Goal: Download file/media

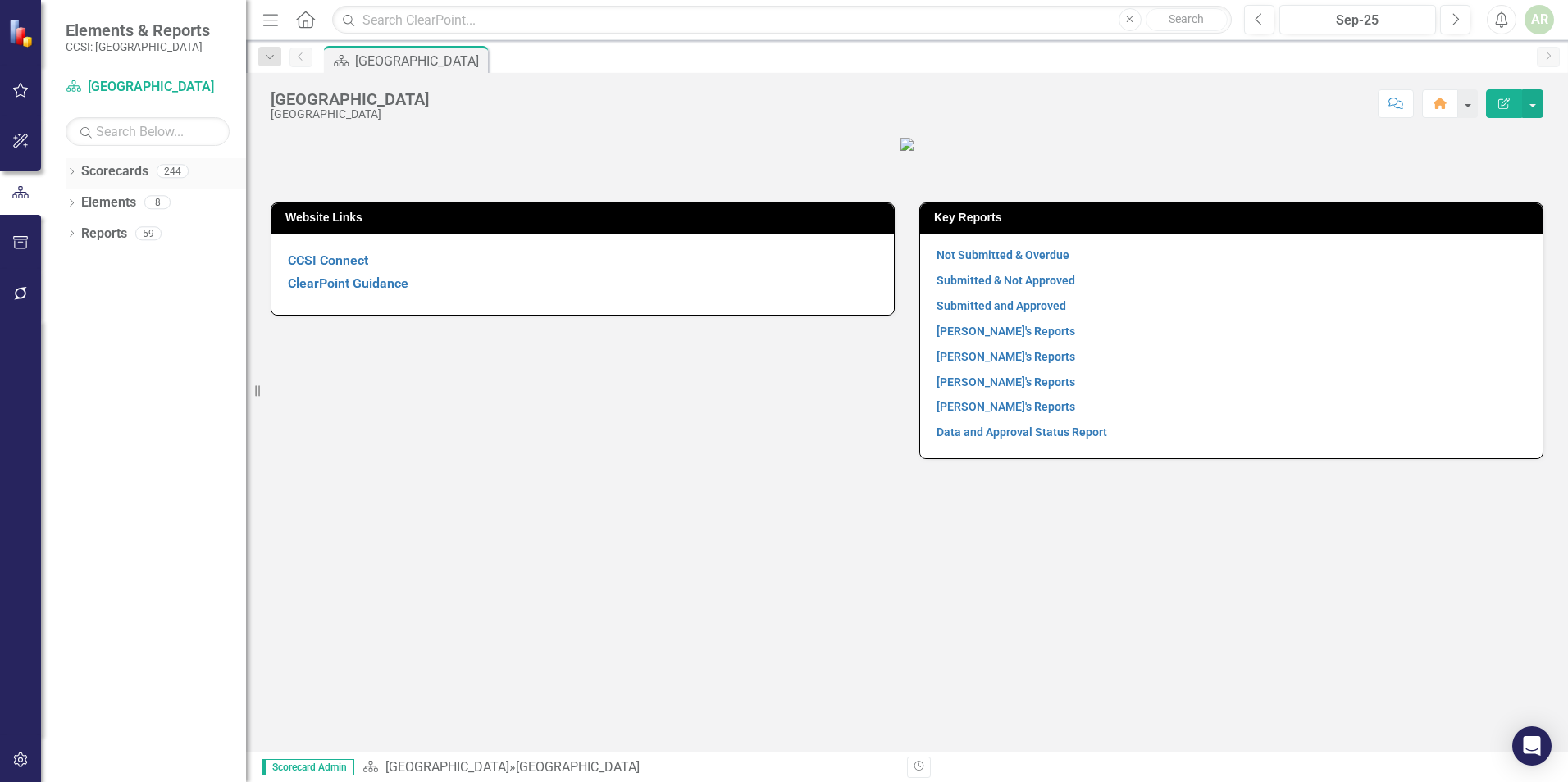
click at [77, 171] on icon "Dropdown" at bounding box center [72, 173] width 12 height 9
click at [84, 209] on div "Dropdown" at bounding box center [80, 202] width 12 height 14
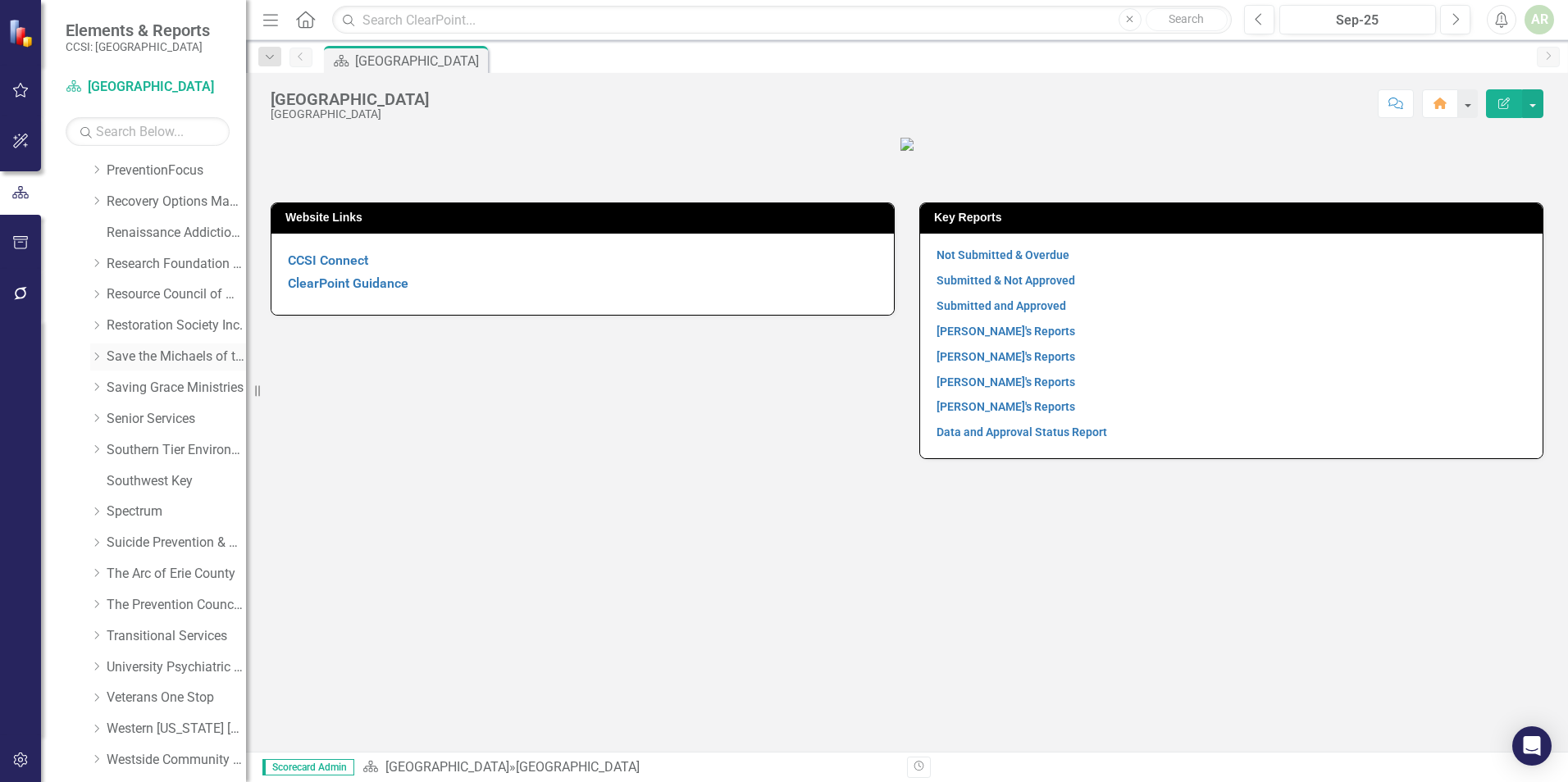
scroll to position [819, 0]
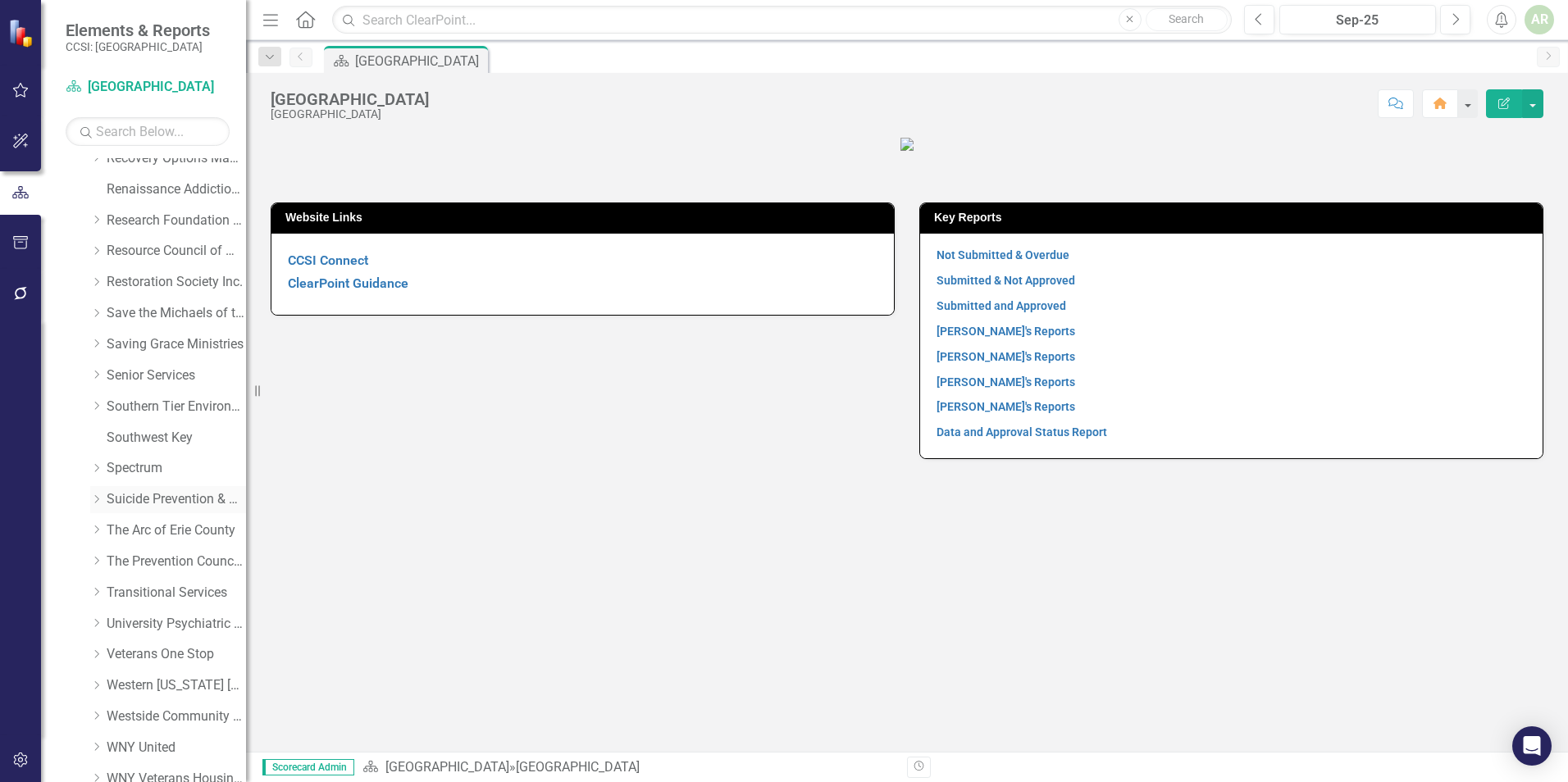
click at [107, 500] on link "Suicide Prevention & Crisis Services" at bounding box center [176, 500] width 139 height 19
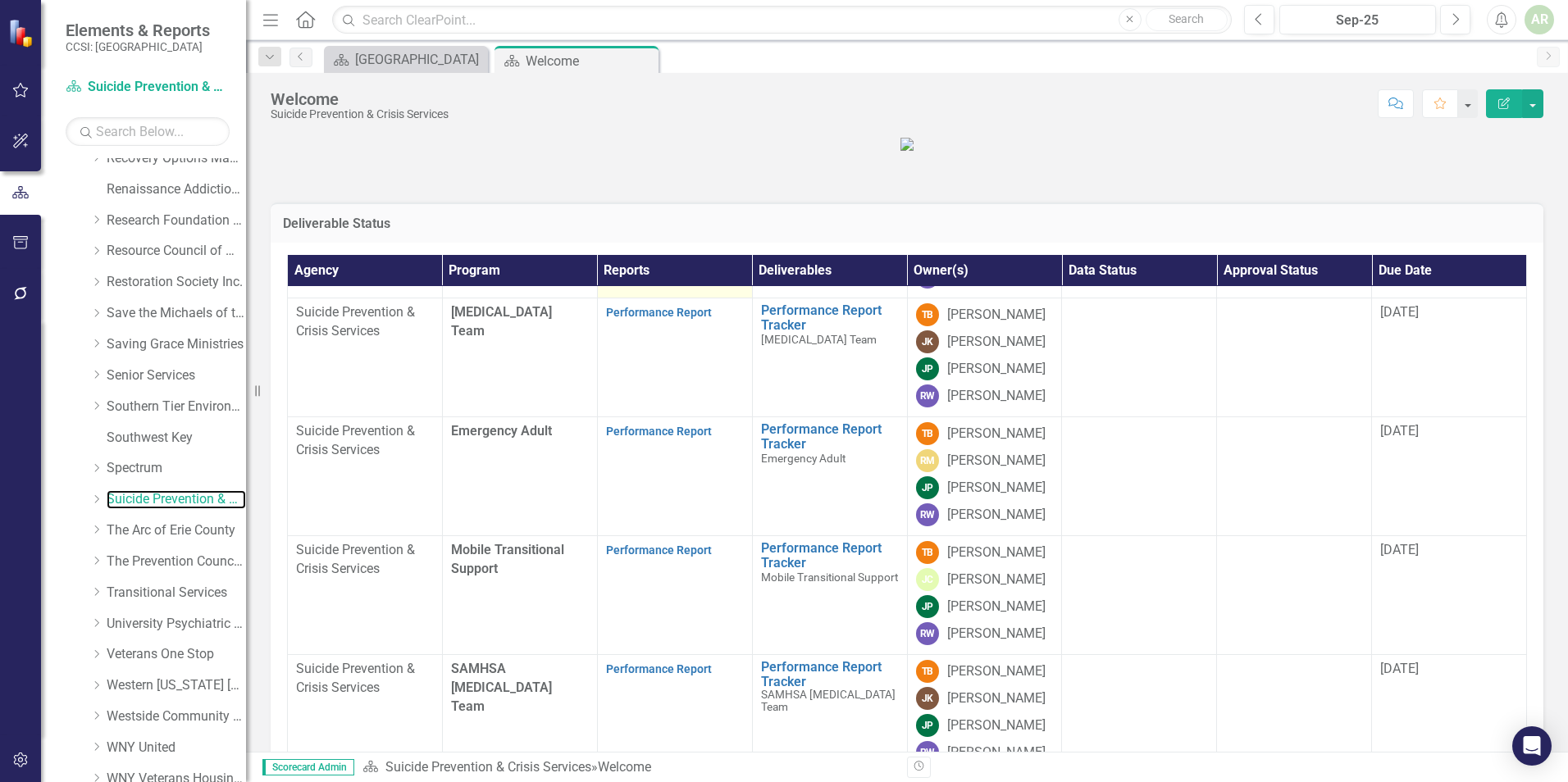
scroll to position [246, 0]
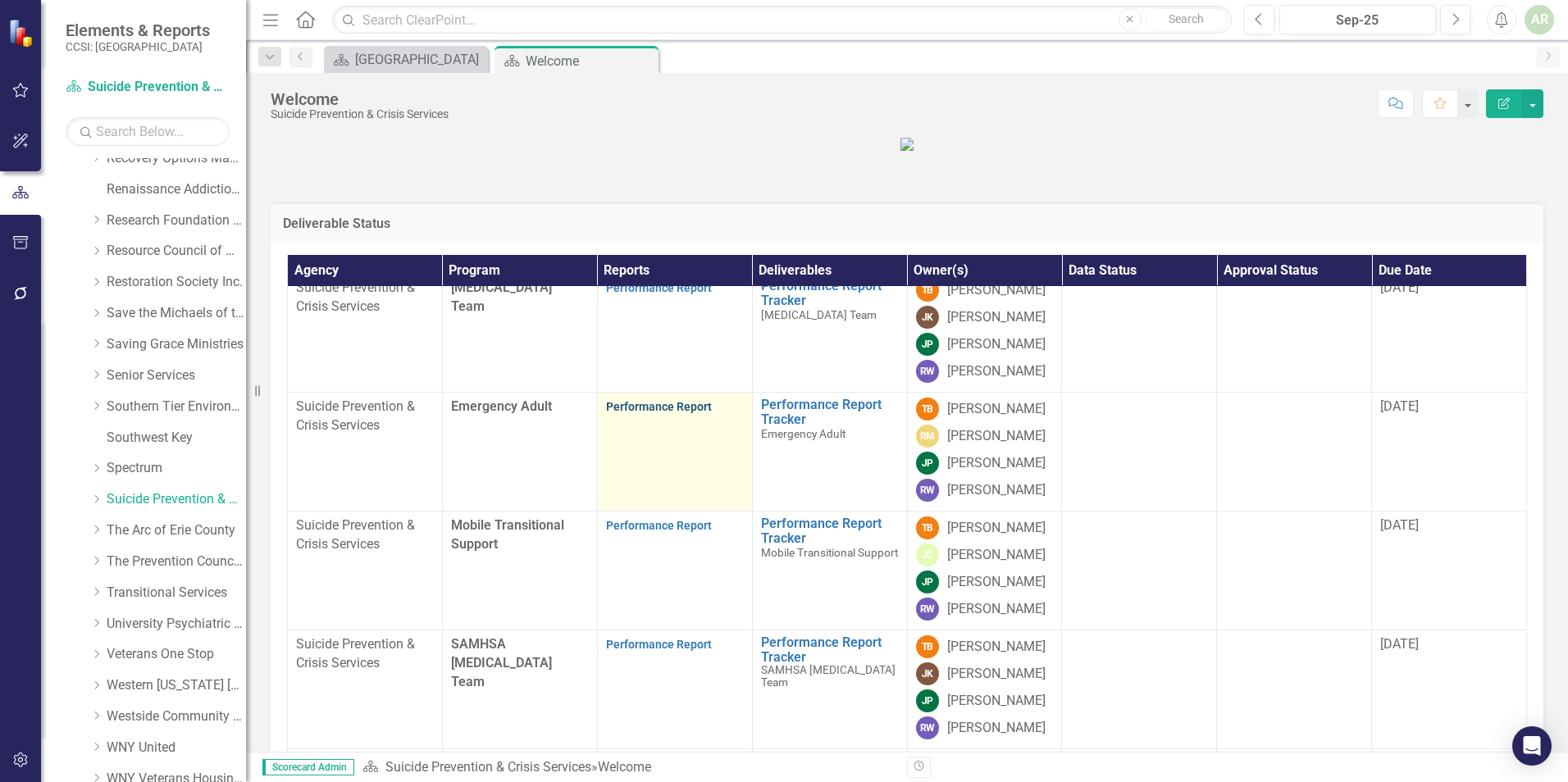
click at [692, 413] on link "Performance Report" at bounding box center [659, 406] width 106 height 13
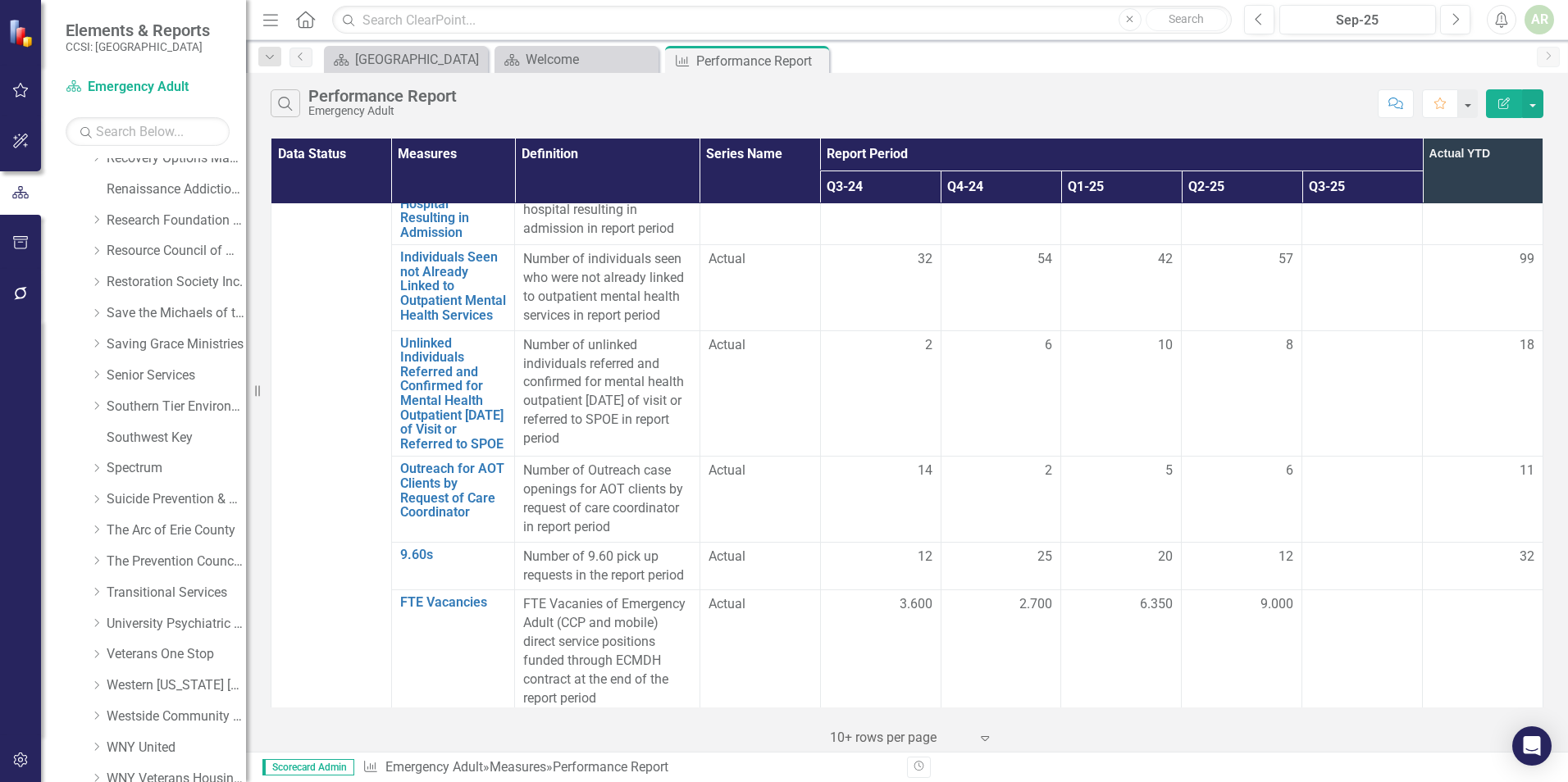
scroll to position [3547, 0]
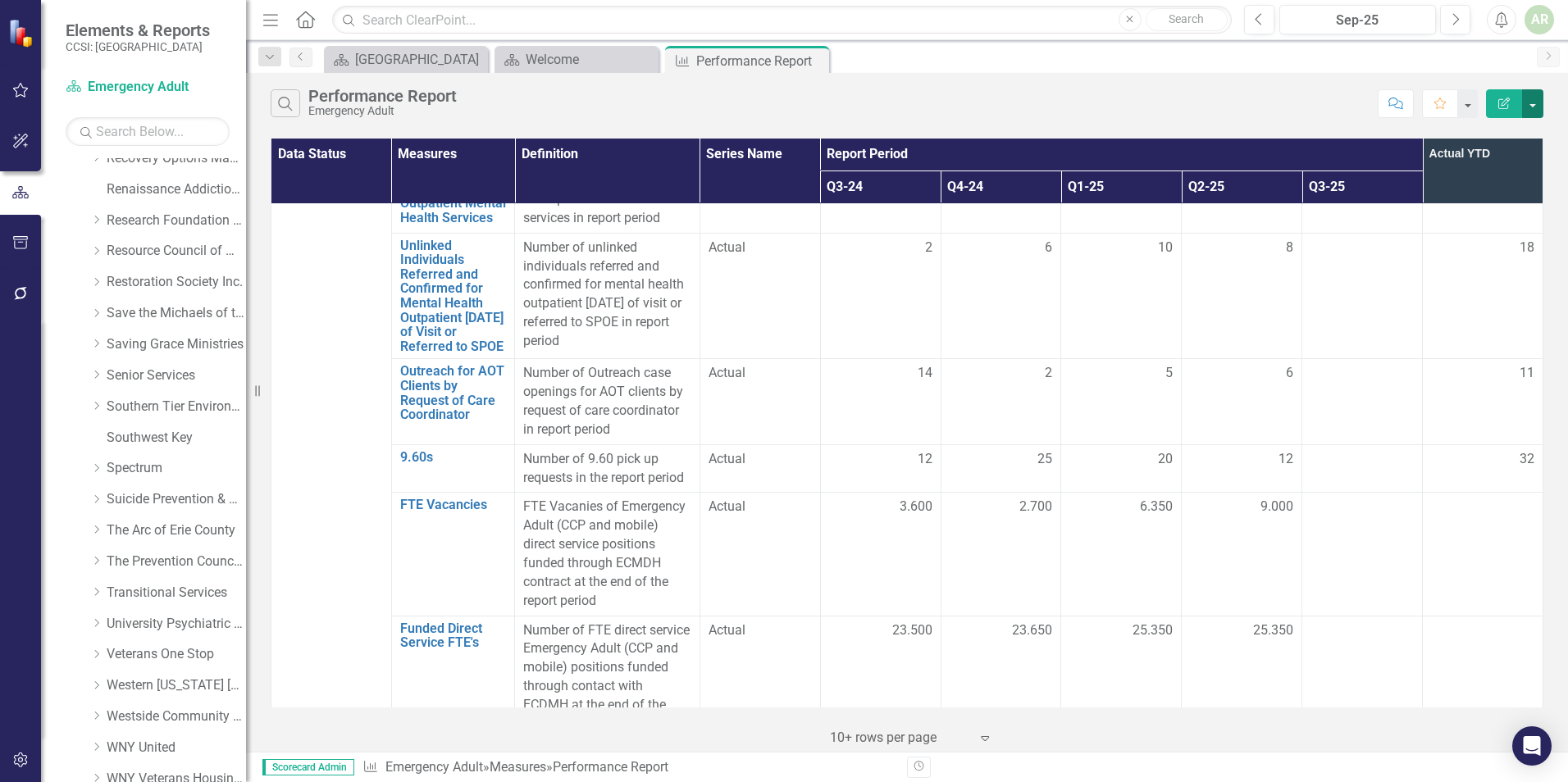
click at [1534, 100] on button "button" at bounding box center [1533, 103] width 22 height 28
click at [1467, 167] on link "PDF Export to PDF" at bounding box center [1478, 167] width 130 height 30
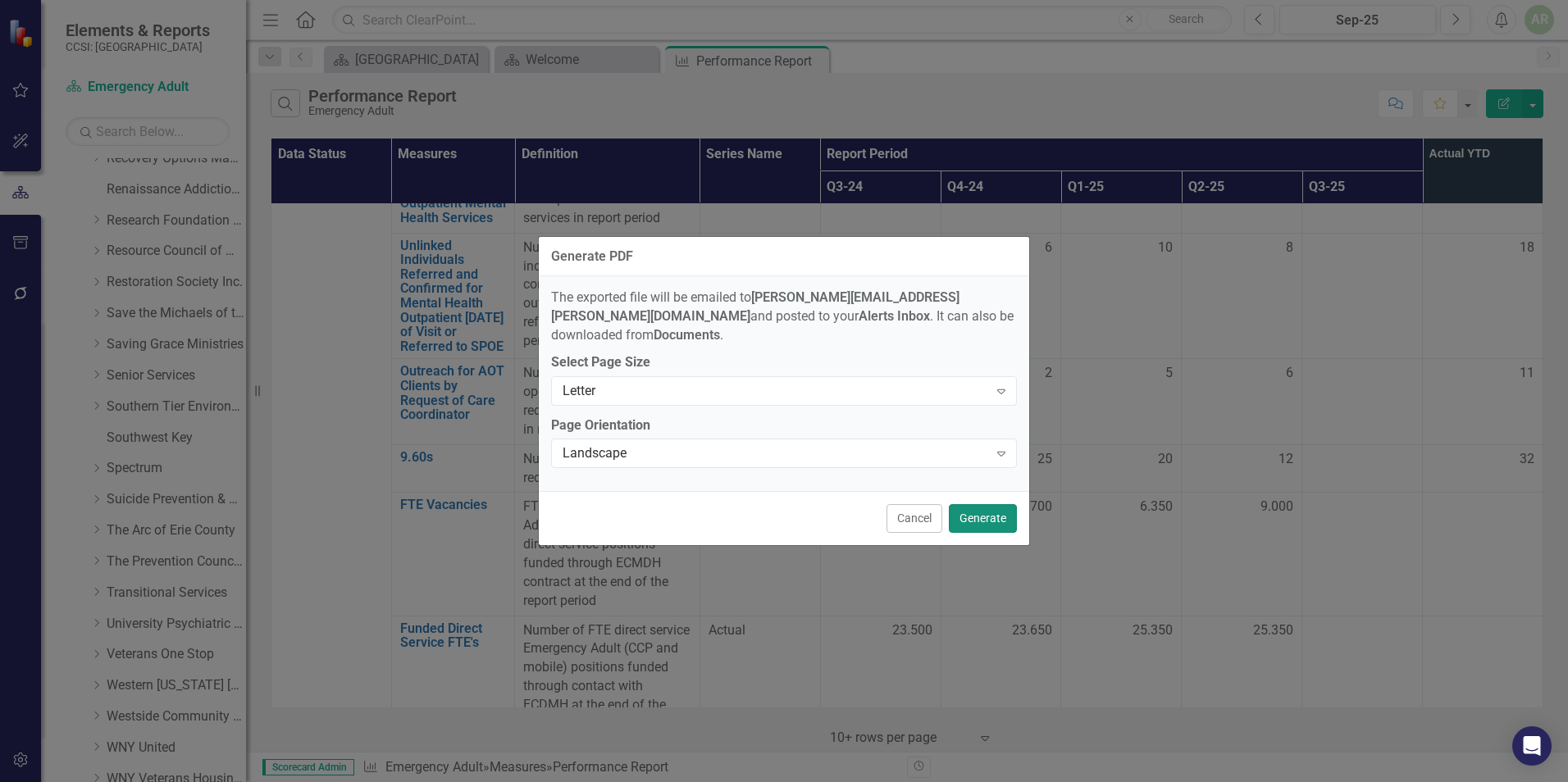
click at [992, 512] on button "Generate" at bounding box center [983, 518] width 68 height 28
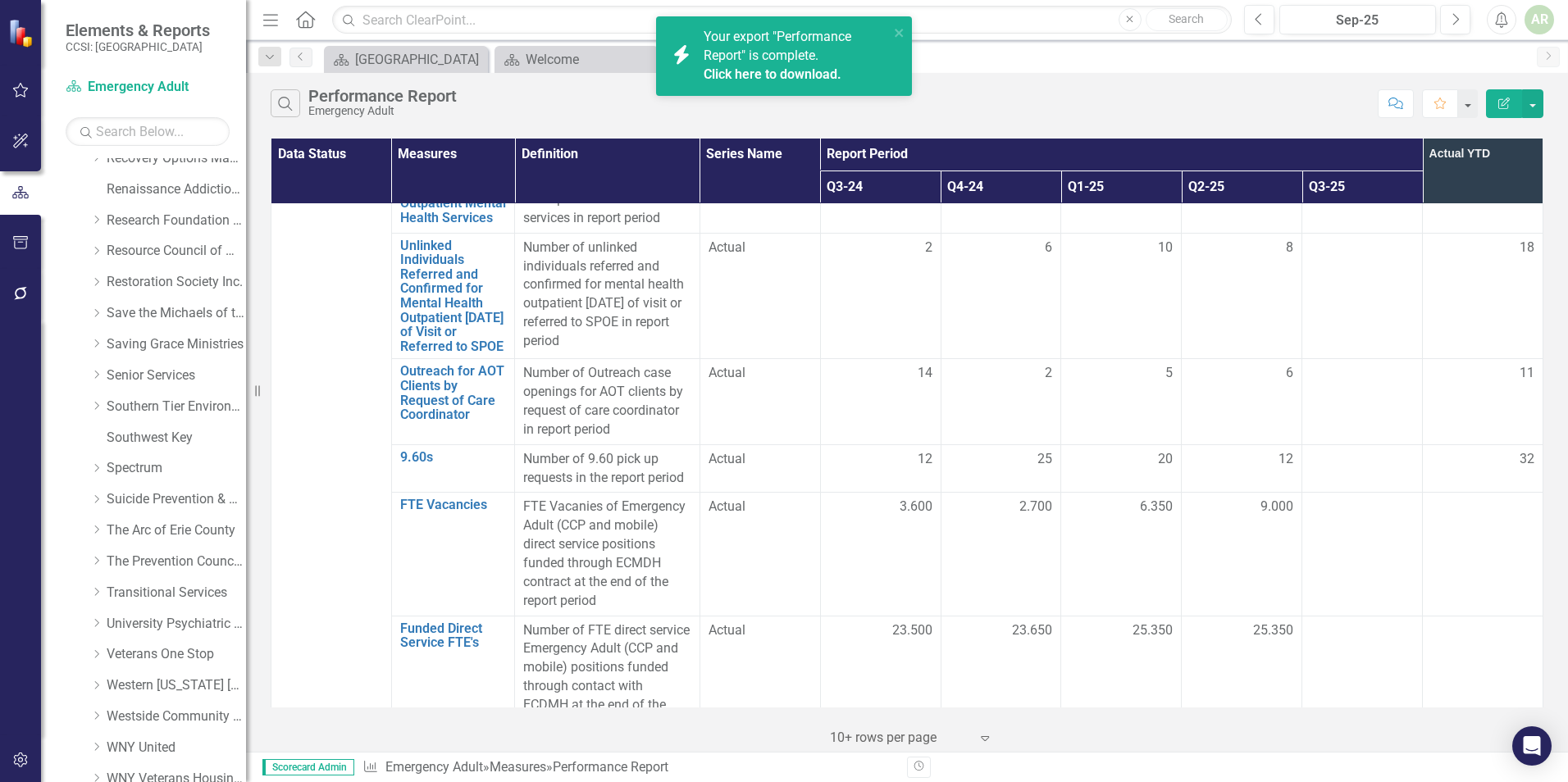
click at [758, 77] on link "Click here to download." at bounding box center [772, 74] width 137 height 16
